Goal: Check status: Check status

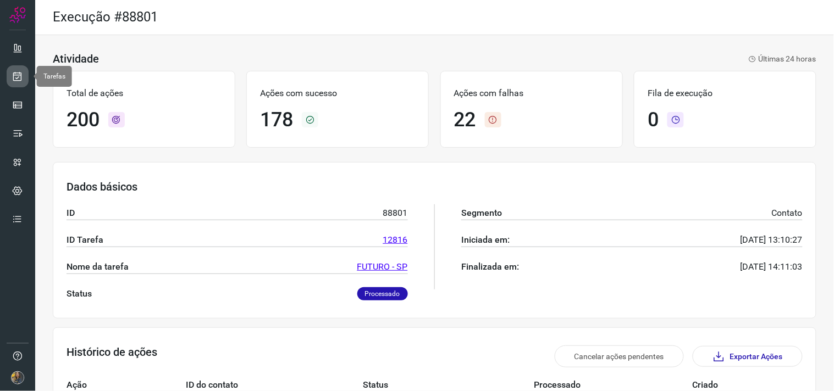
click at [14, 71] on icon at bounding box center [18, 76] width 12 height 11
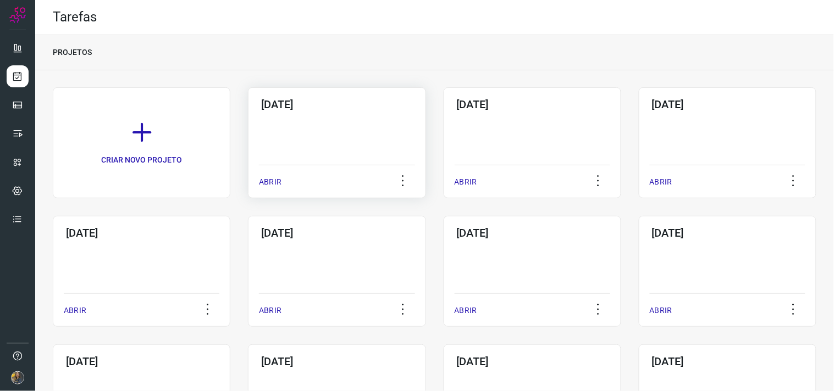
click at [307, 145] on div "15/10/2025 ABRIR" at bounding box center [336, 142] width 177 height 111
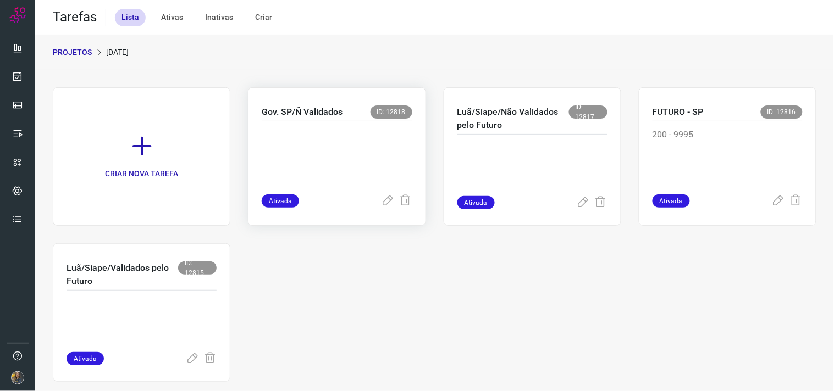
click at [329, 160] on p at bounding box center [337, 155] width 150 height 55
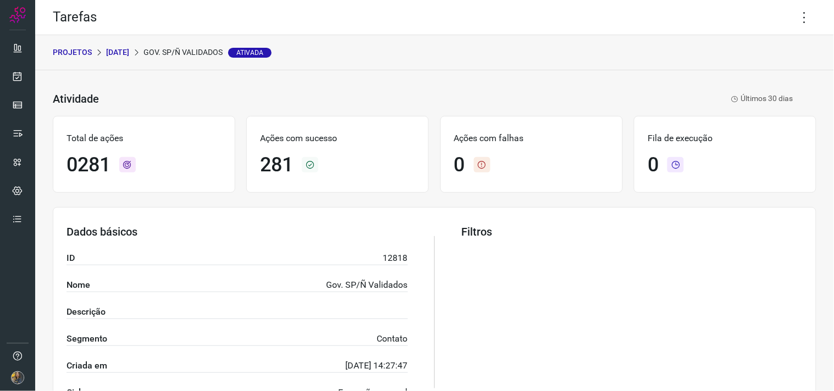
scroll to position [176, 0]
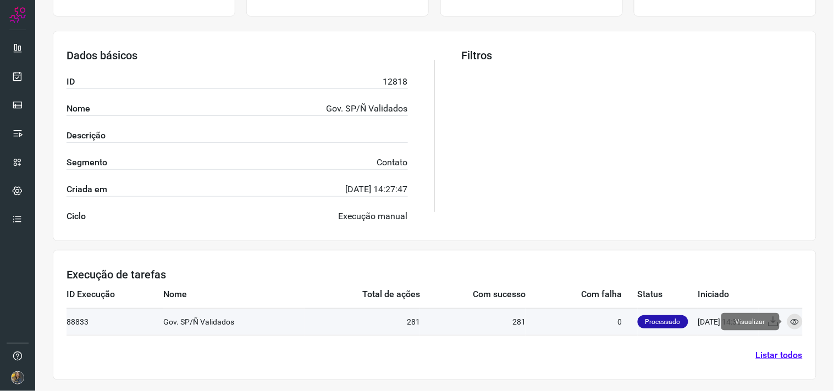
click at [790, 323] on icon at bounding box center [794, 322] width 9 height 9
